Goal: Find specific page/section: Find specific page/section

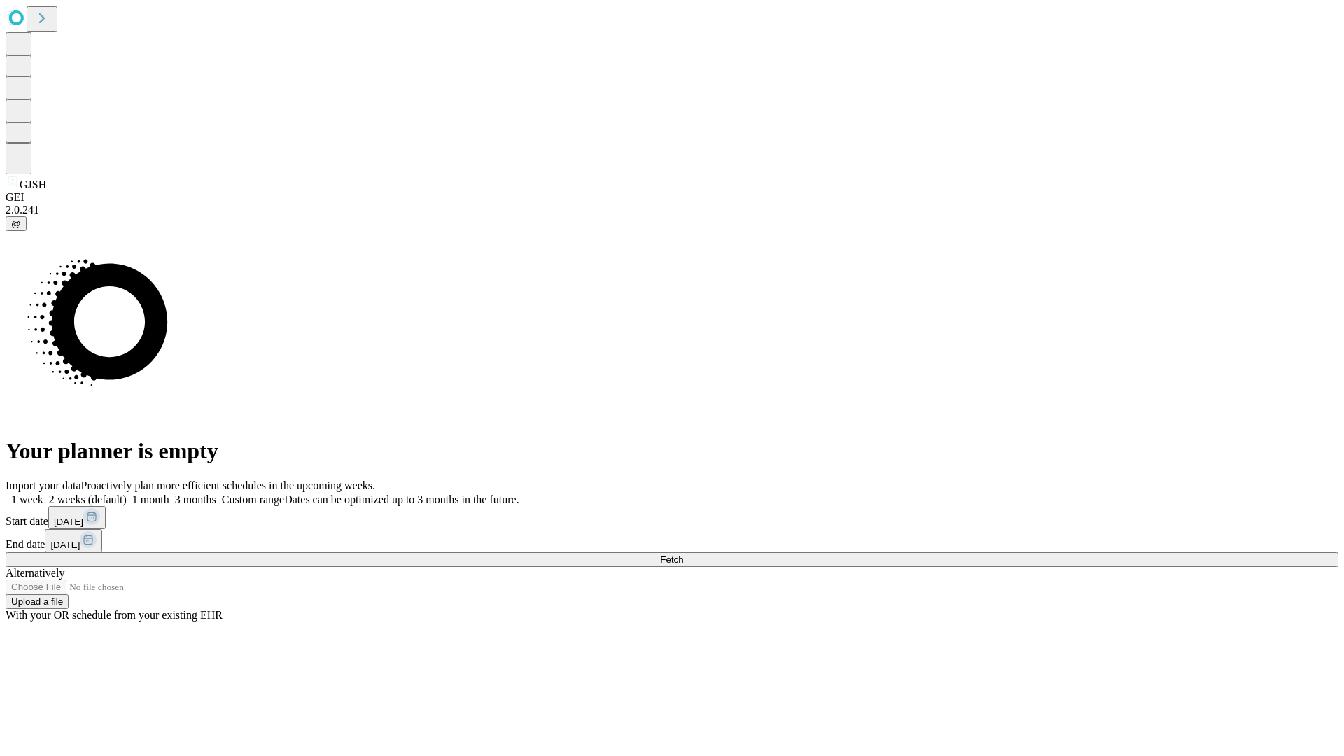
click at [683, 554] on span "Fetch" at bounding box center [671, 559] width 23 height 10
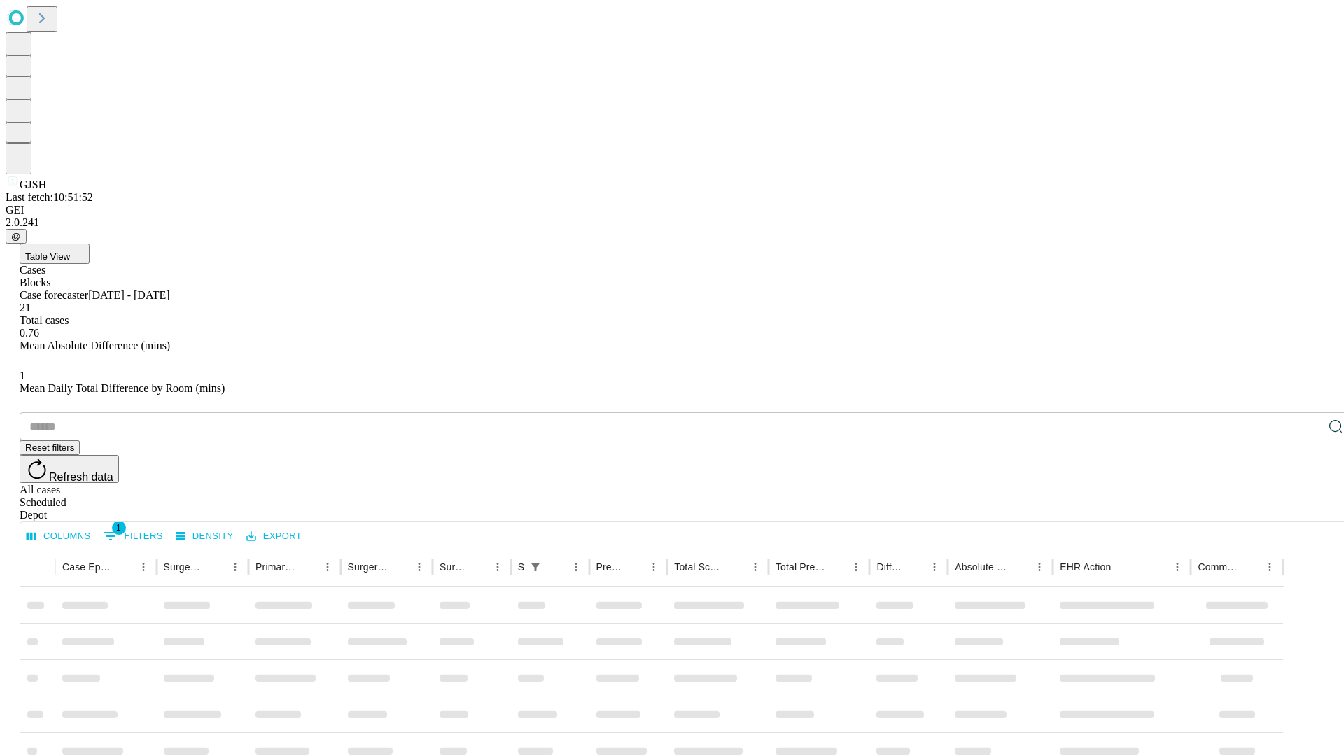
click at [1307, 509] on div "Depot" at bounding box center [686, 515] width 1333 height 13
